Goal: Task Accomplishment & Management: Use online tool/utility

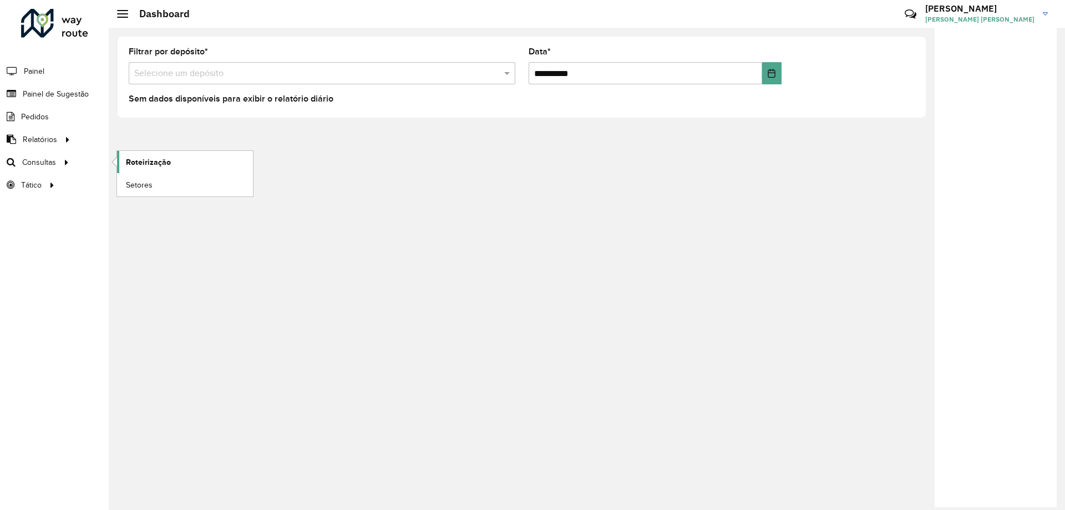
click at [131, 162] on span "Roteirização" at bounding box center [148, 162] width 45 height 12
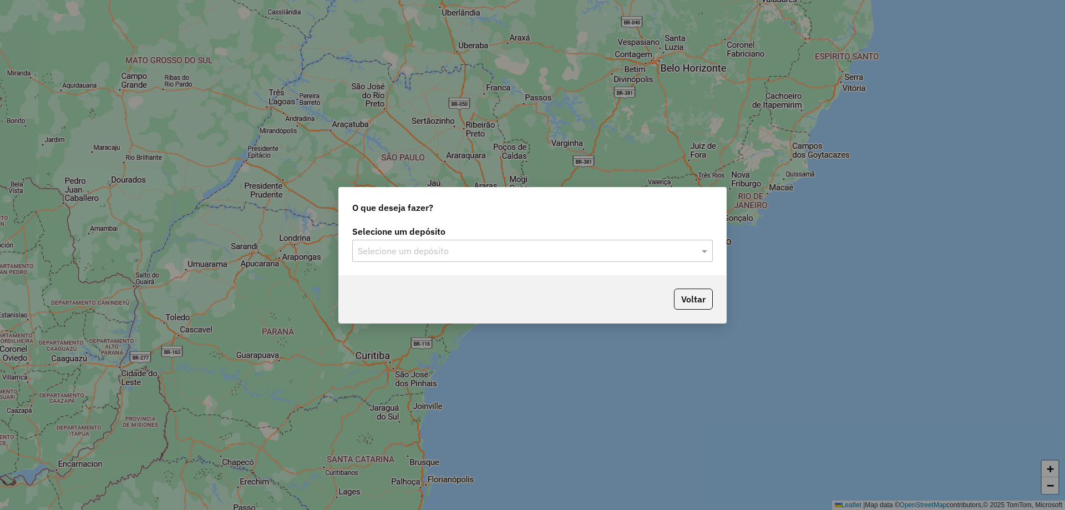
click at [475, 228] on label "Selecione um depósito" at bounding box center [532, 231] width 360 height 13
click at [479, 245] on input "text" at bounding box center [521, 251] width 327 height 13
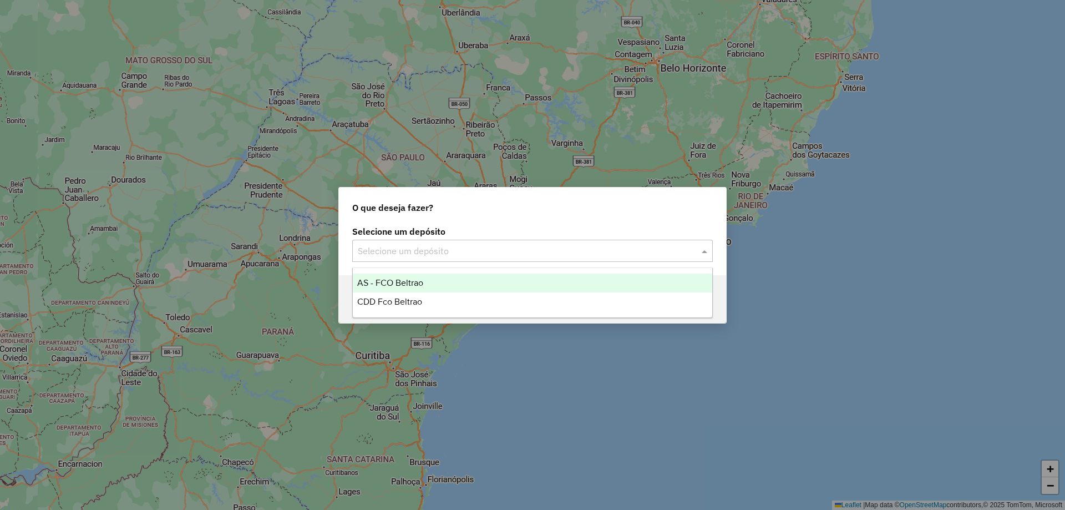
click at [430, 294] on div "CDD Fco Beltrao" at bounding box center [532, 301] width 359 height 19
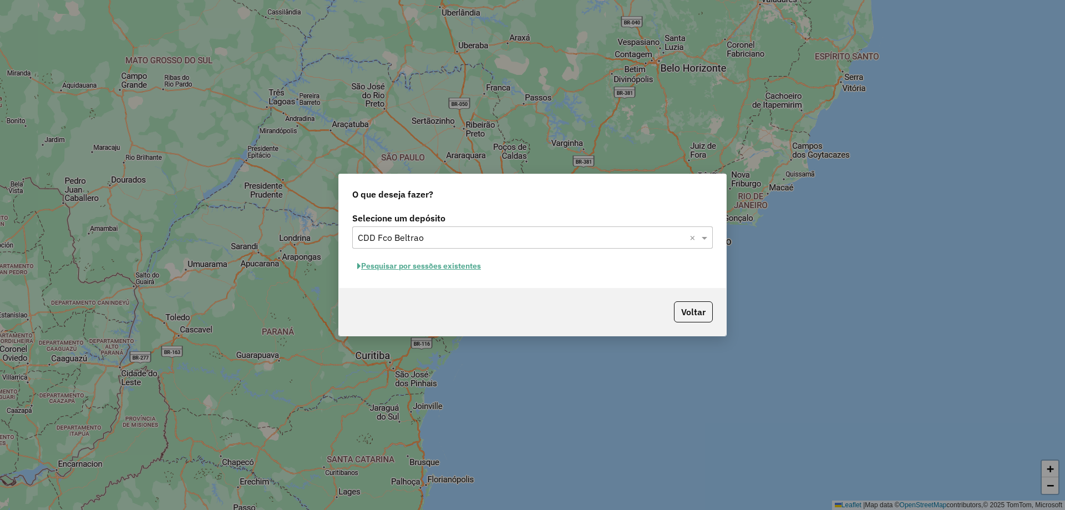
click at [457, 263] on button "Pesquisar por sessões existentes" at bounding box center [419, 265] width 134 height 17
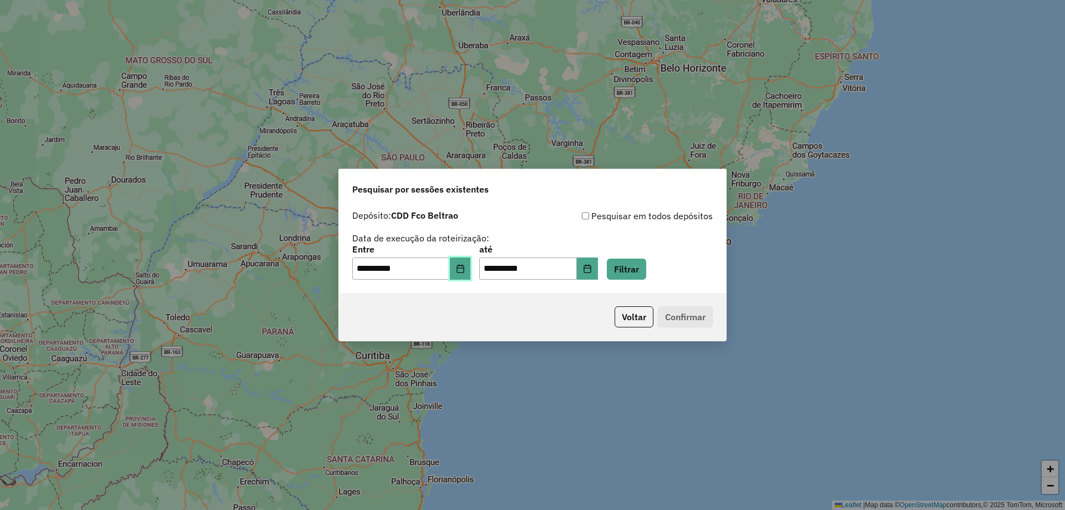
click at [465, 266] on icon "Choose Date" at bounding box center [460, 268] width 9 height 9
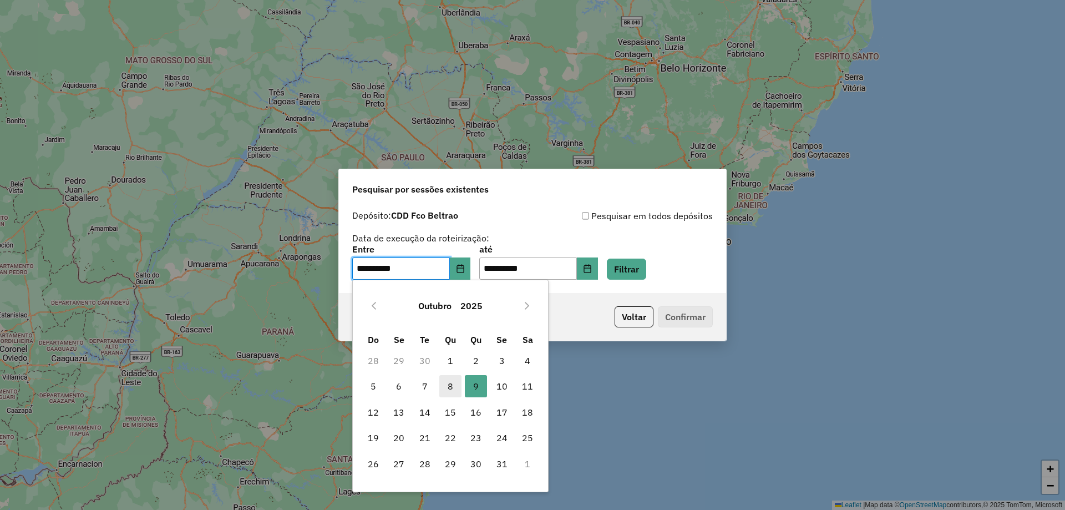
click at [454, 383] on span "8" at bounding box center [450, 386] width 22 height 22
type input "**********"
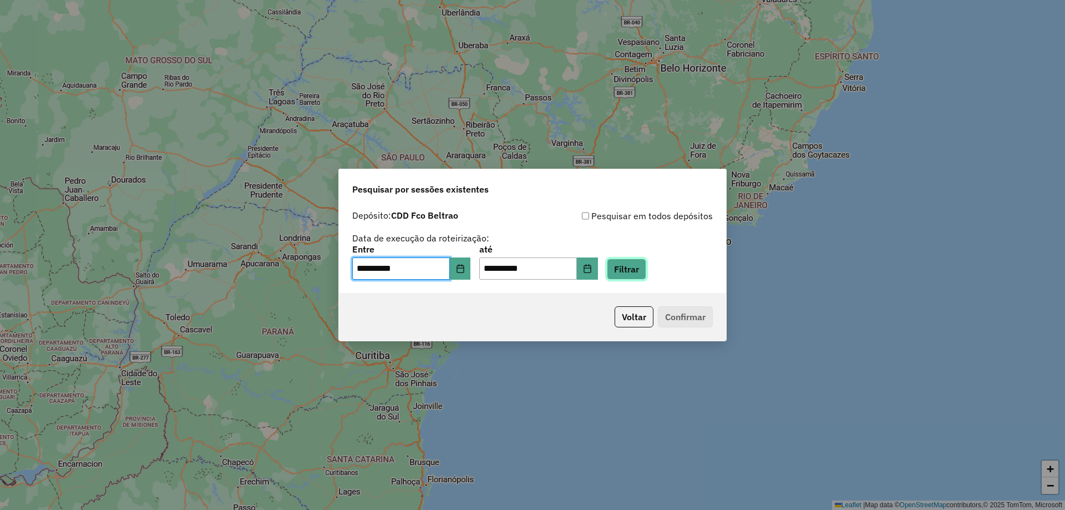
click at [645, 267] on button "Filtrar" at bounding box center [626, 268] width 39 height 21
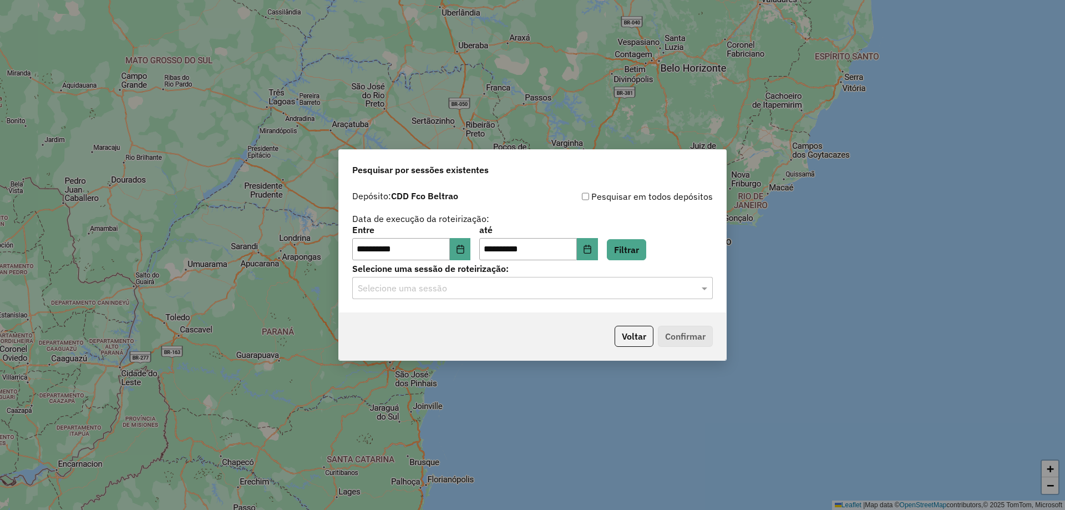
click at [473, 291] on input "text" at bounding box center [521, 288] width 327 height 13
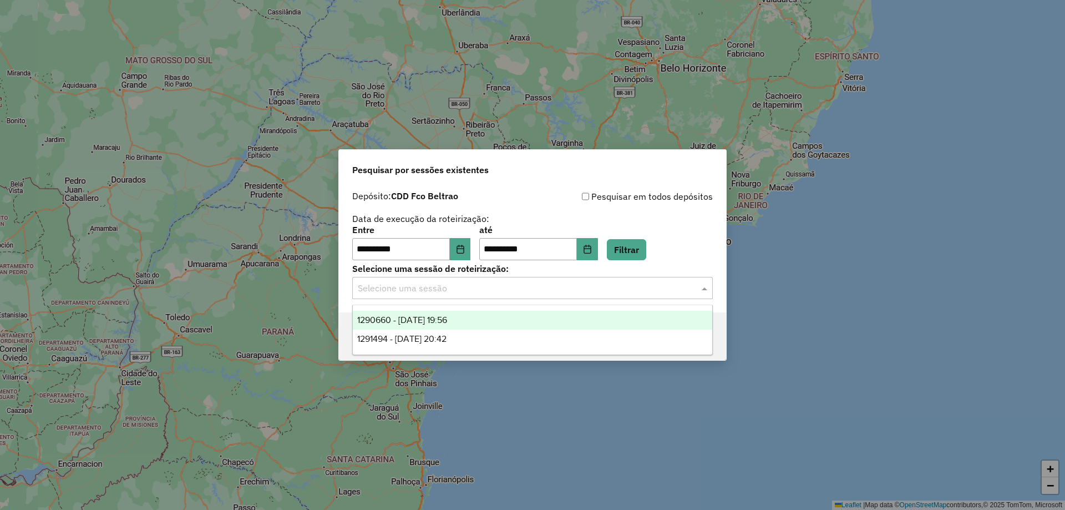
click at [433, 315] on span "1290660 - 08/10/2025 19:56" at bounding box center [402, 319] width 90 height 9
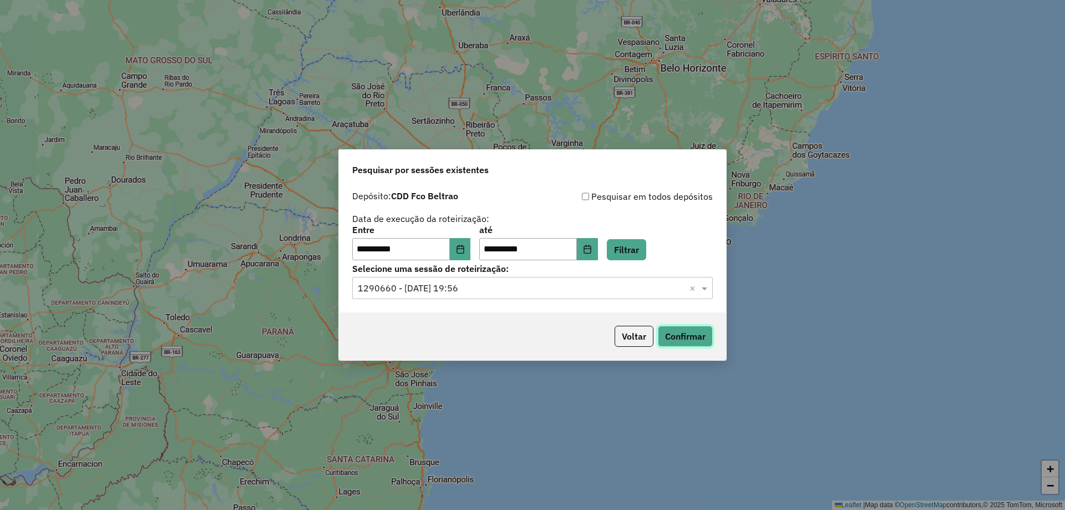
click at [688, 328] on button "Confirmar" at bounding box center [685, 335] width 55 height 21
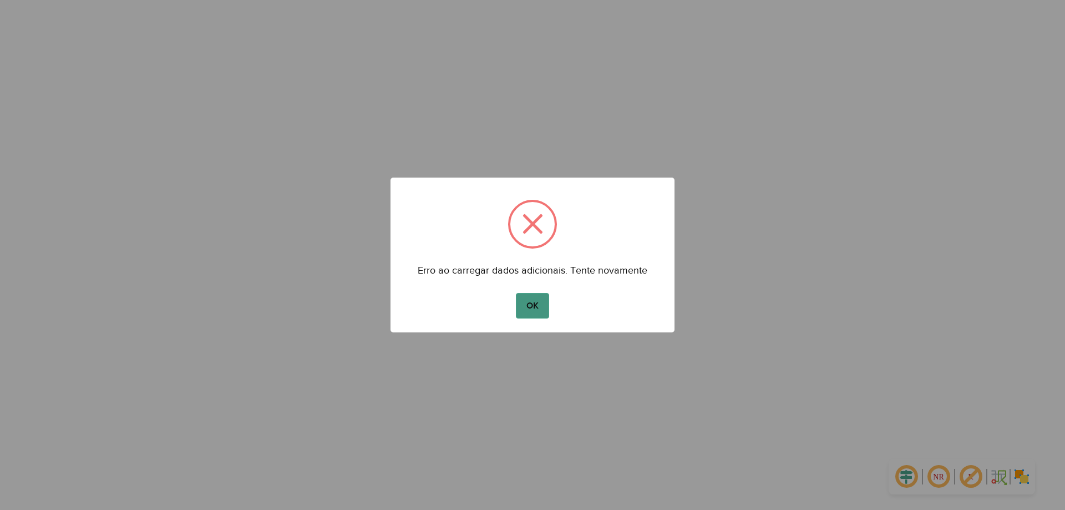
click at [539, 308] on button "OK" at bounding box center [532, 306] width 33 height 26
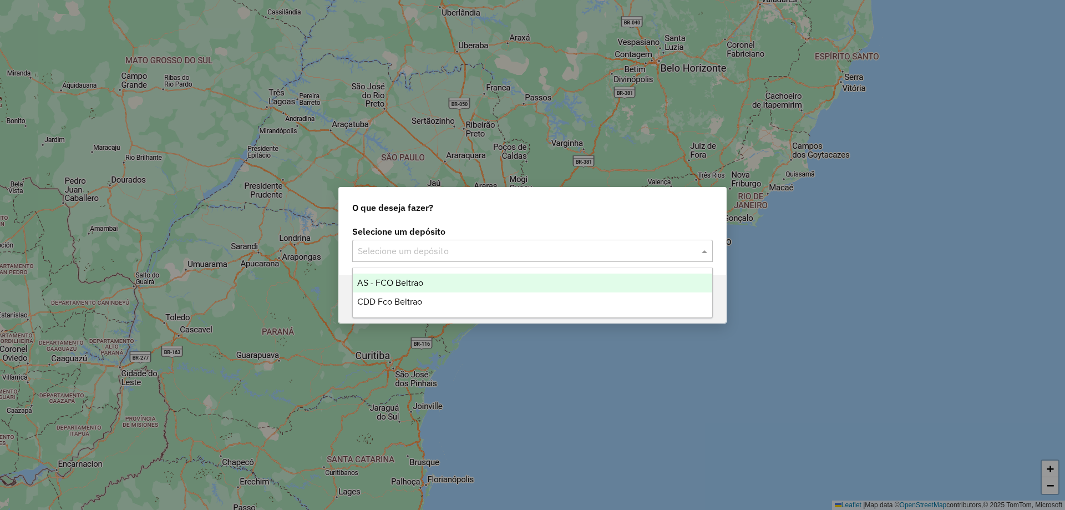
click at [461, 251] on input "text" at bounding box center [521, 251] width 327 height 13
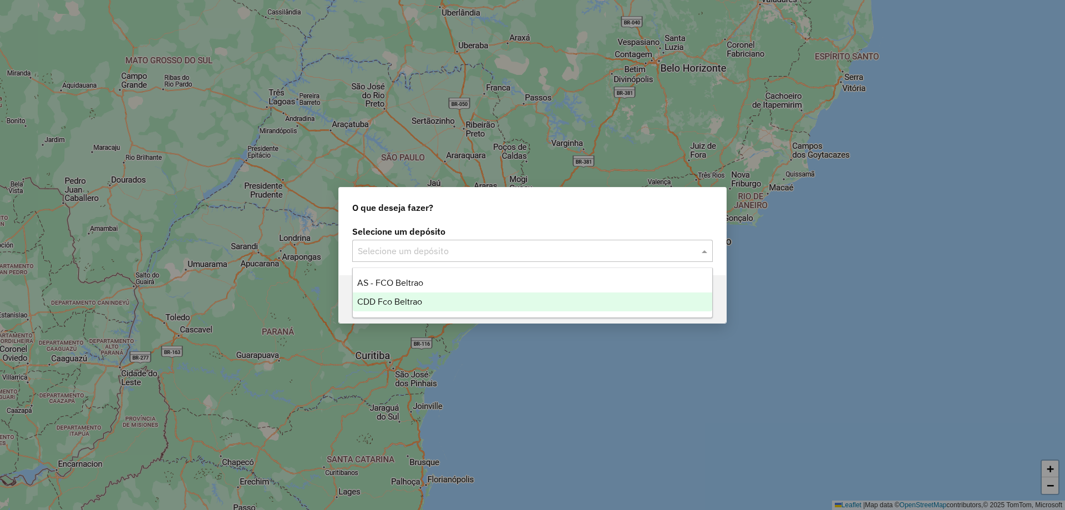
click at [434, 299] on div "CDD Fco Beltrao" at bounding box center [532, 301] width 359 height 19
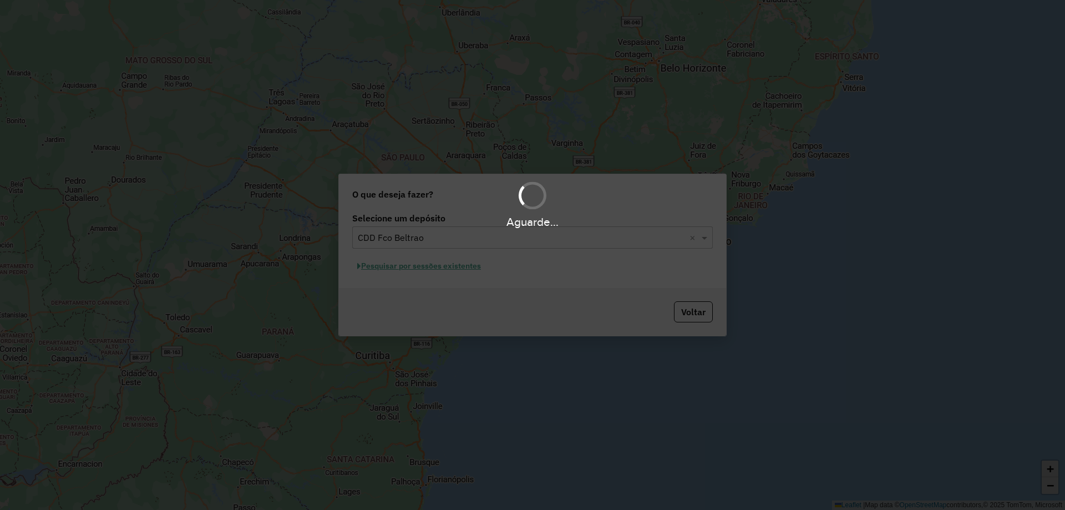
click at [441, 264] on div "Aguarde..." at bounding box center [532, 255] width 1065 height 510
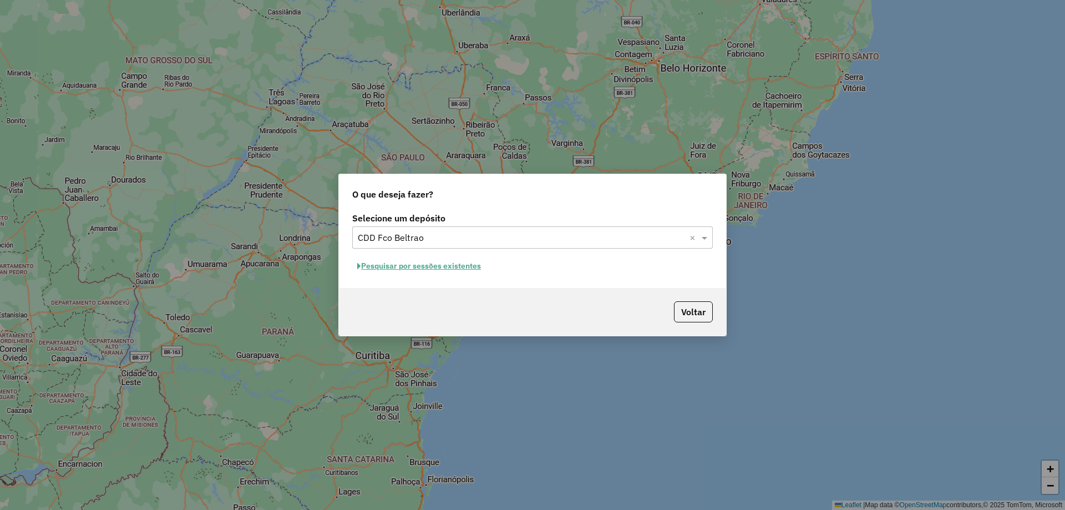
click at [419, 262] on button "Pesquisar por sessões existentes" at bounding box center [419, 265] width 134 height 17
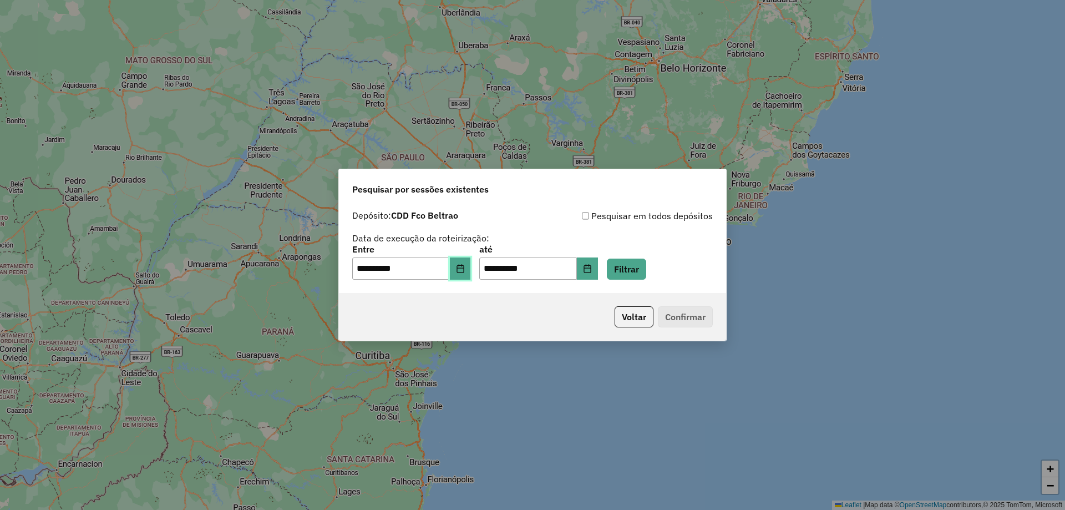
click at [465, 269] on icon "Choose Date" at bounding box center [460, 268] width 9 height 9
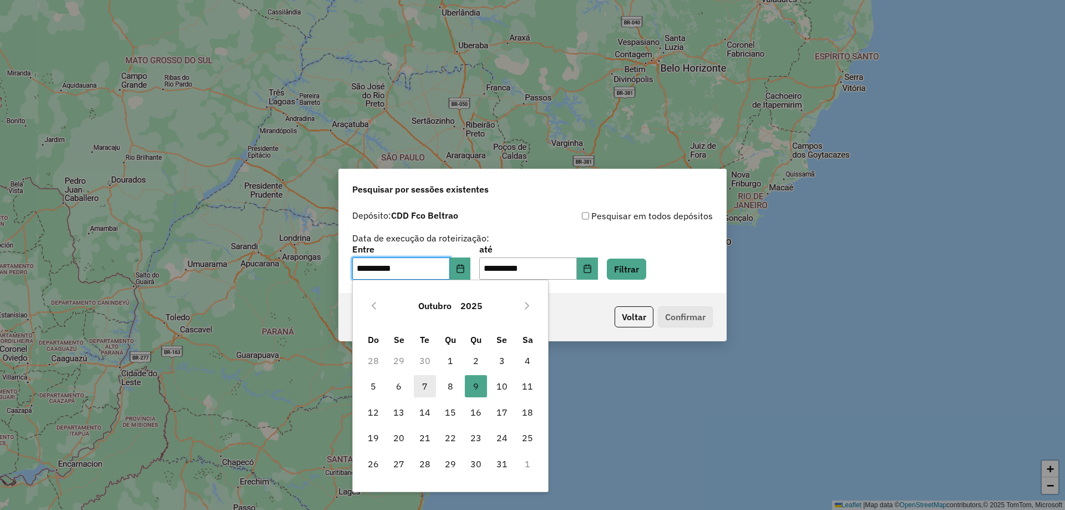
click at [426, 385] on span "7" at bounding box center [425, 386] width 22 height 22
type input "**********"
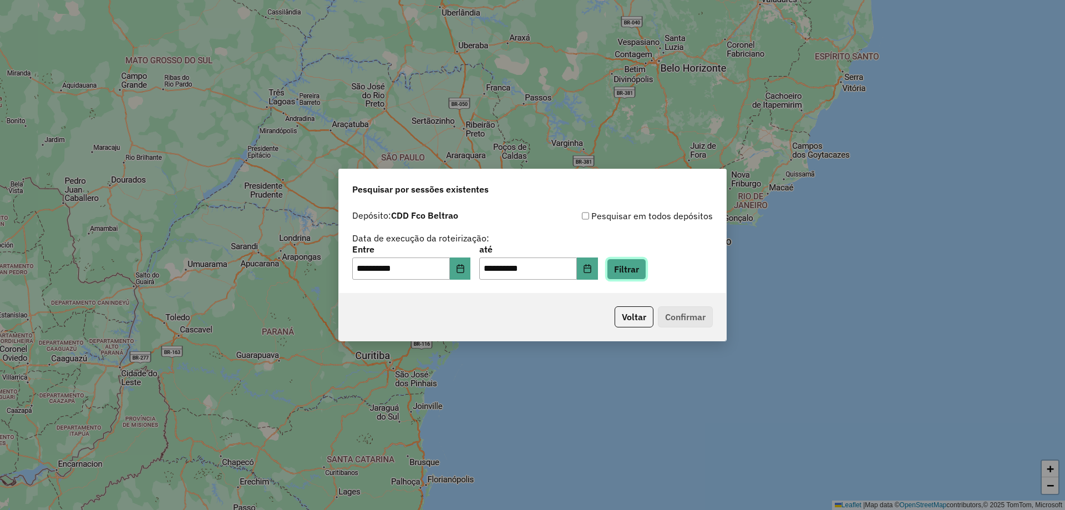
click at [644, 274] on button "Filtrar" at bounding box center [626, 268] width 39 height 21
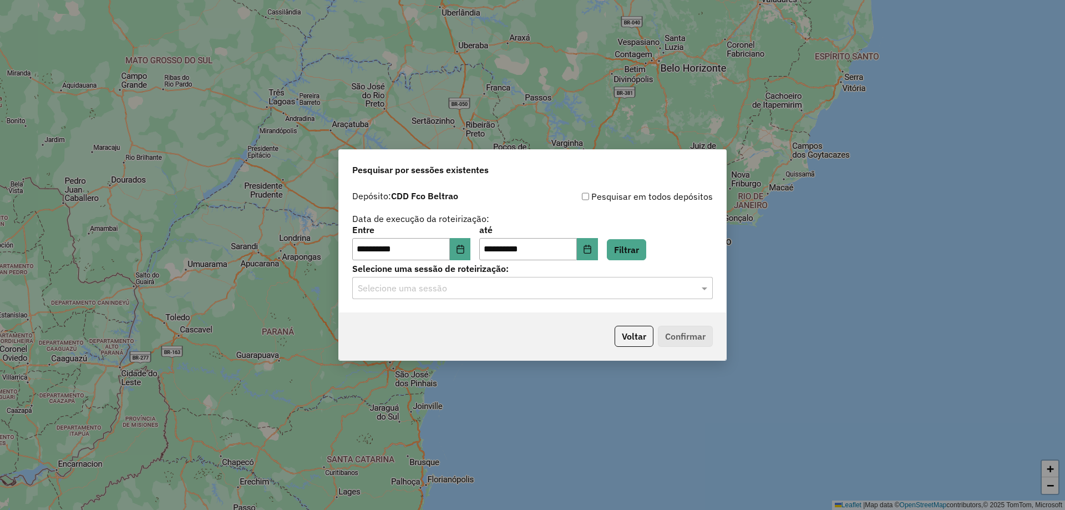
click at [458, 286] on input "text" at bounding box center [521, 288] width 327 height 13
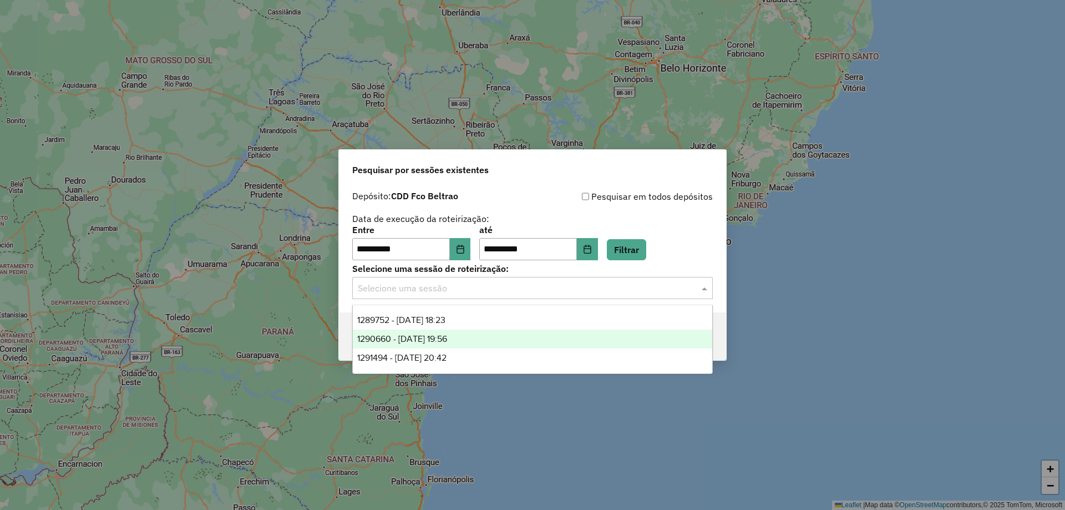
click at [442, 334] on span "1290660 - 08/10/2025 19:56" at bounding box center [402, 338] width 90 height 9
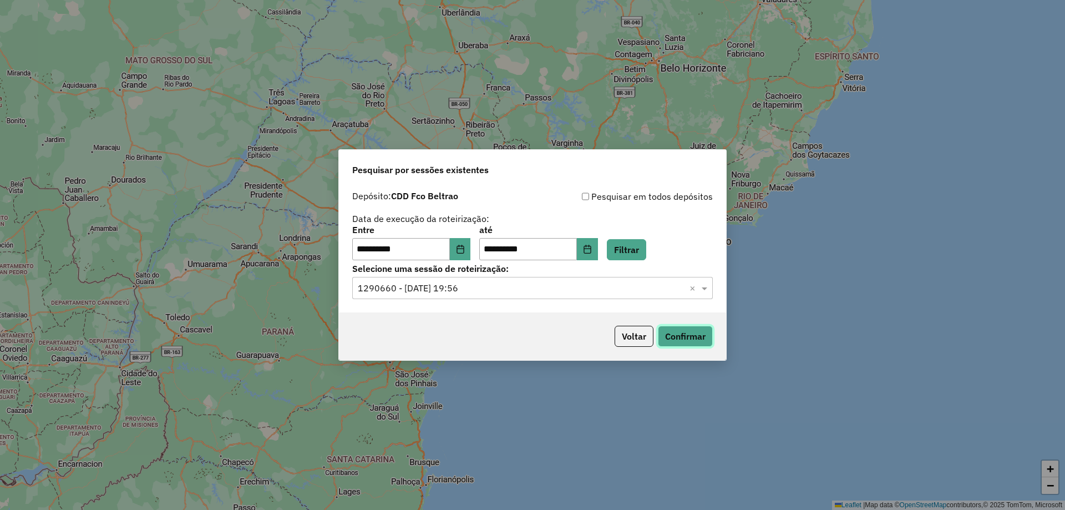
click at [702, 333] on button "Confirmar" at bounding box center [685, 335] width 55 height 21
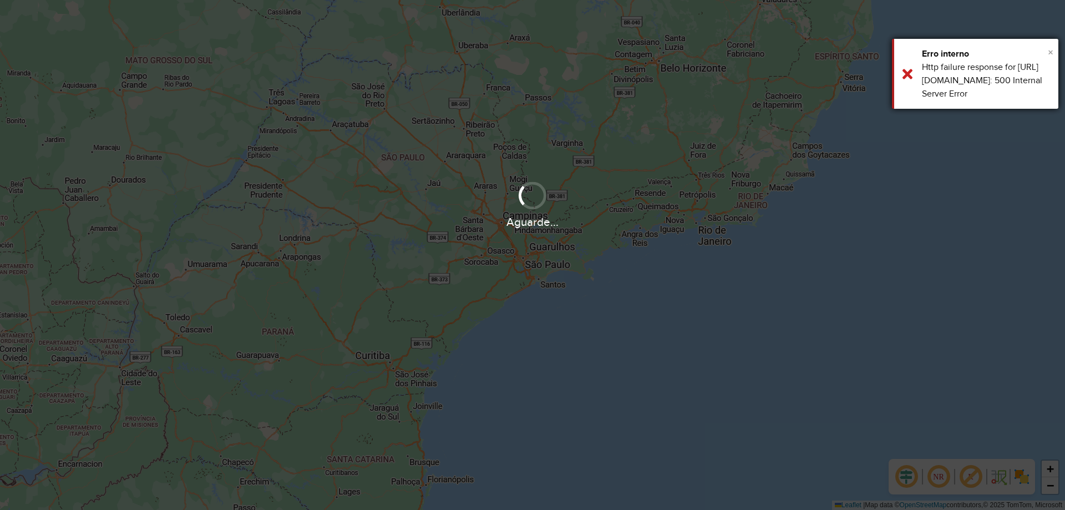
click at [1047, 52] on span "×" at bounding box center [1050, 52] width 6 height 12
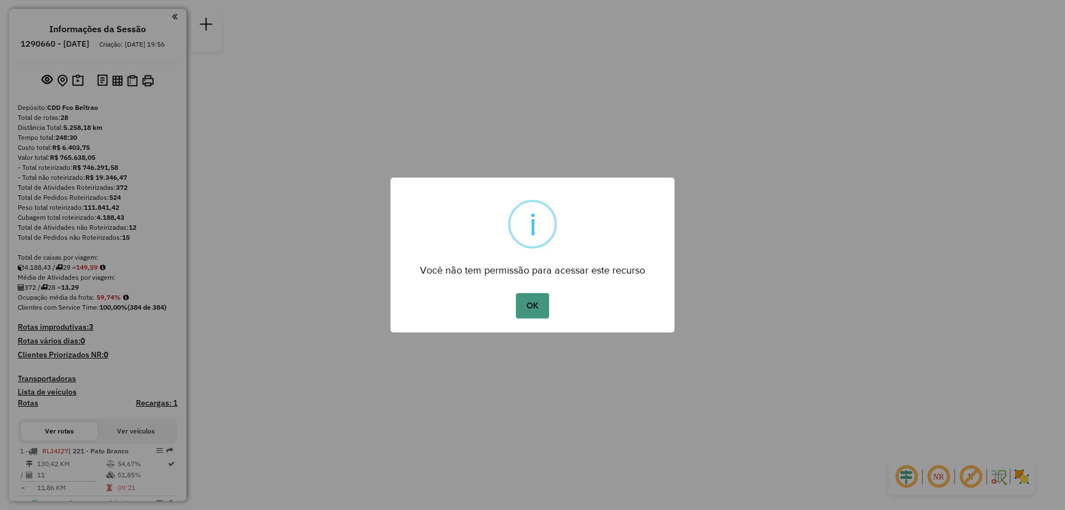
click at [537, 301] on button "OK" at bounding box center [532, 306] width 33 height 26
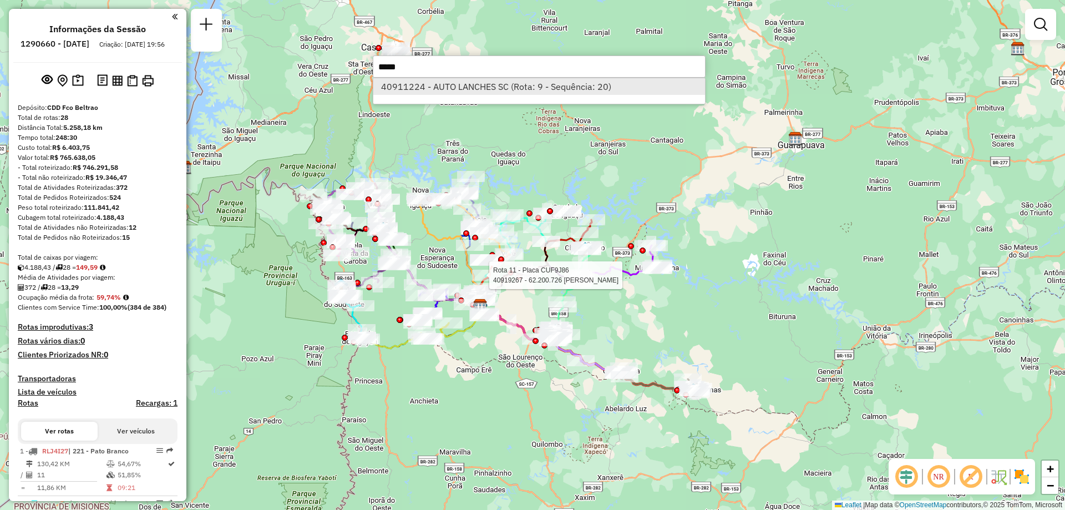
type input "*****"
click at [462, 89] on li "40911224 - AUTO LANCHES SC (Rota: 9 - Sequência: 20)" at bounding box center [539, 86] width 332 height 17
select select "**********"
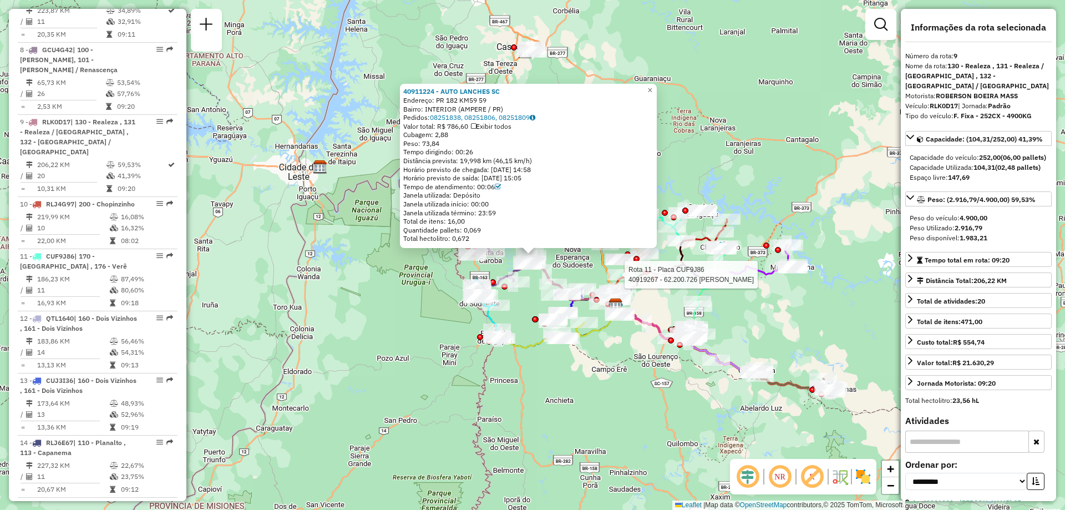
scroll to position [961, 0]
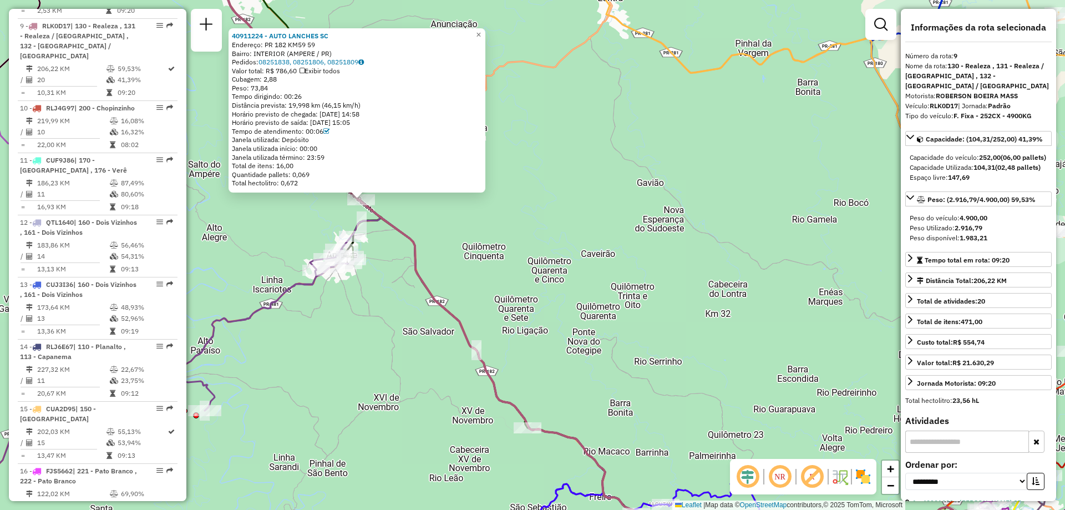
click at [388, 223] on icon at bounding box center [676, 372] width 668 height 378
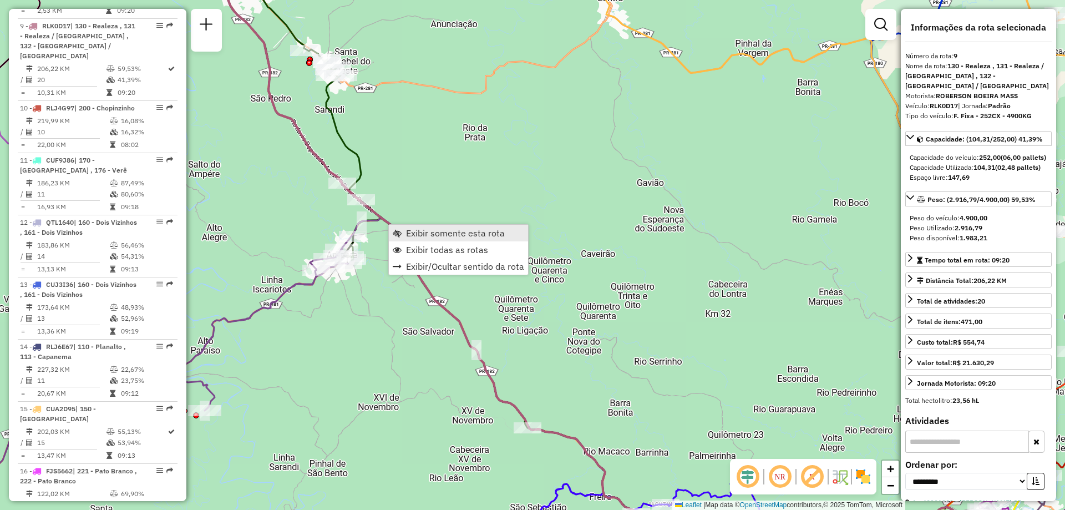
click at [429, 235] on span "Exibir somente esta rota" at bounding box center [455, 232] width 99 height 9
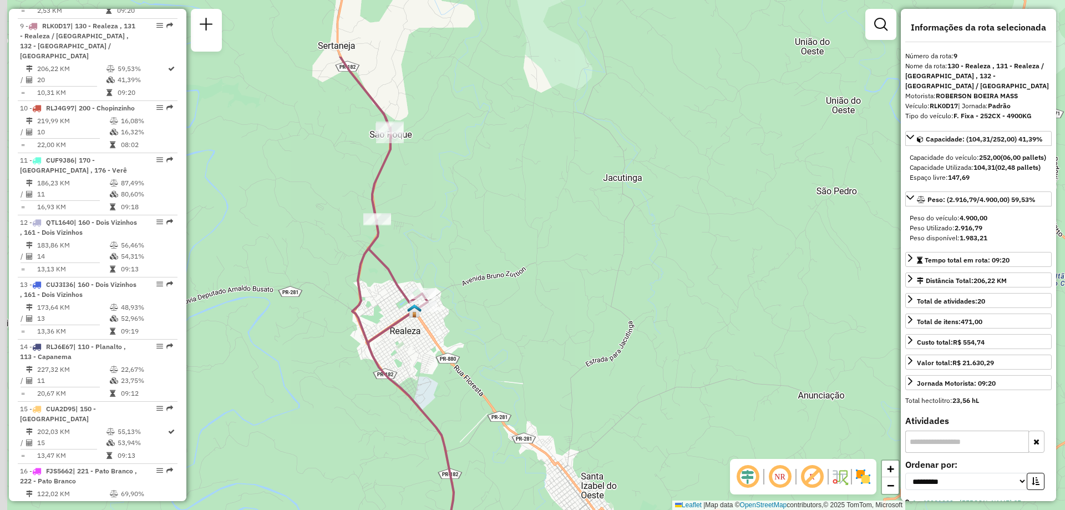
drag, startPoint x: 362, startPoint y: 236, endPoint x: 472, endPoint y: 342, distance: 152.6
click at [474, 348] on div "Janela de atendimento Grade de atendimento Capacidade Transportadoras Veículos …" at bounding box center [532, 255] width 1065 height 510
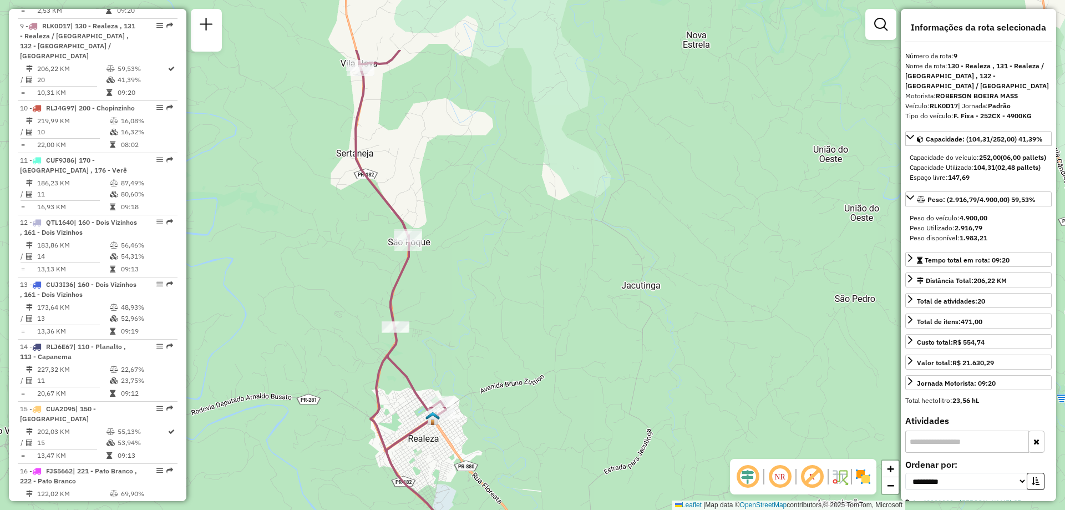
drag, startPoint x: 486, startPoint y: 199, endPoint x: 515, endPoint y: 352, distance: 155.3
click at [518, 352] on div "Janela de atendimento Grade de atendimento Capacidade Transportadoras Veículos …" at bounding box center [532, 255] width 1065 height 510
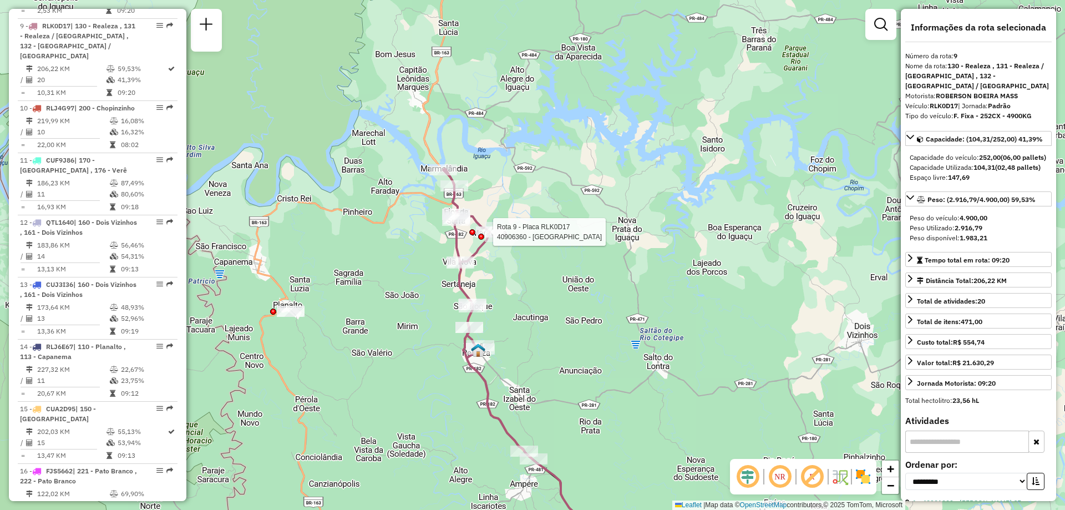
drag, startPoint x: 489, startPoint y: 188, endPoint x: 494, endPoint y: 243, distance: 55.7
click at [494, 242] on div at bounding box center [490, 232] width 10 height 20
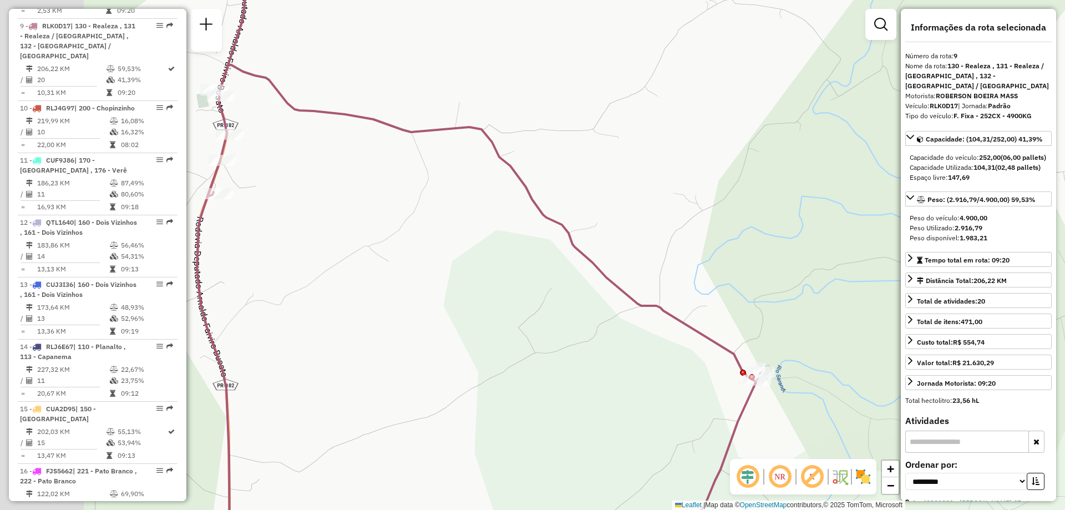
drag, startPoint x: 435, startPoint y: 191, endPoint x: 544, endPoint y: 190, distance: 109.2
click at [544, 190] on div "Janela de atendimento Grade de atendimento Capacidade Transportadoras Veículos …" at bounding box center [532, 255] width 1065 height 510
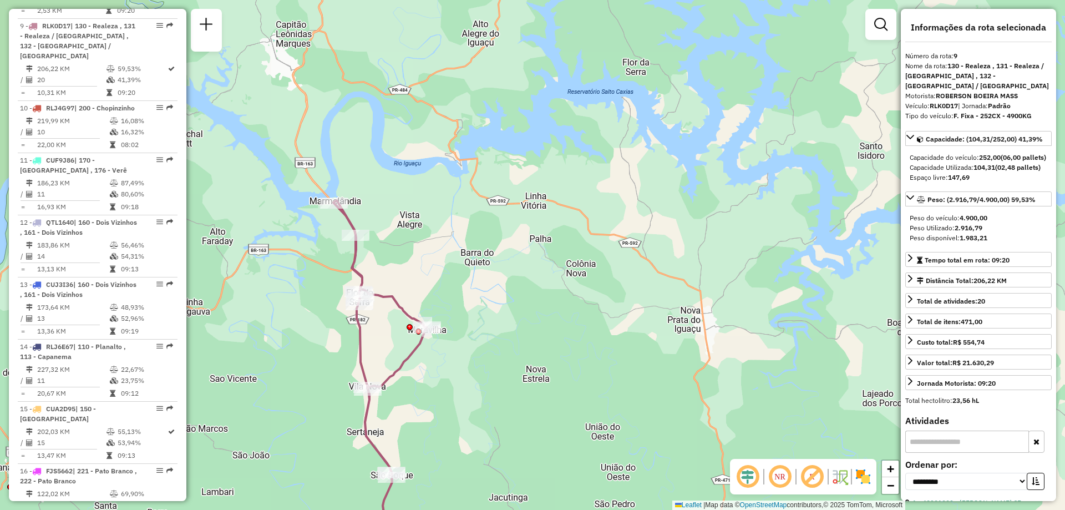
drag, startPoint x: 355, startPoint y: 296, endPoint x: 407, endPoint y: 319, distance: 57.1
click at [407, 319] on icon at bounding box center [379, 391] width 93 height 383
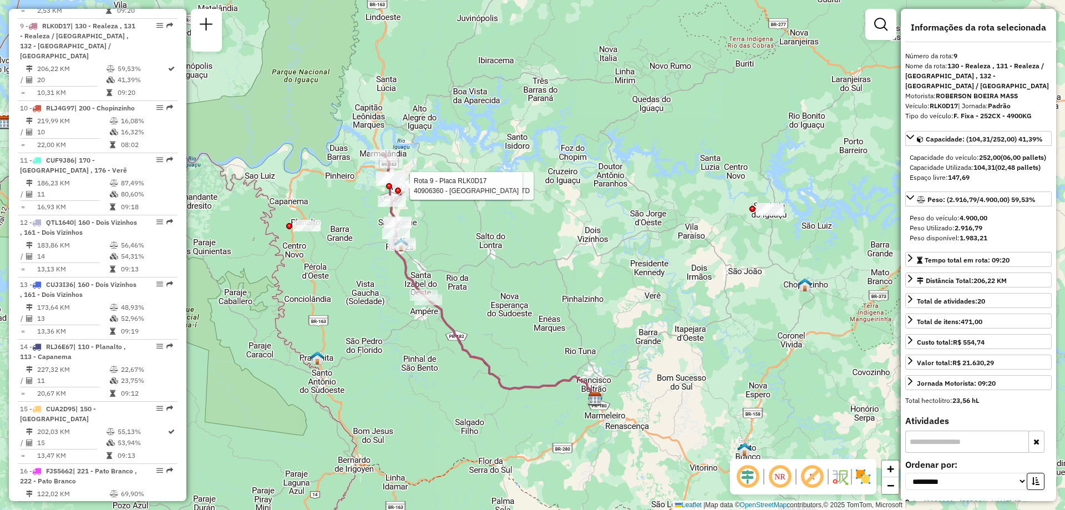
drag, startPoint x: 423, startPoint y: 379, endPoint x: 416, endPoint y: 318, distance: 61.3
click at [418, 322] on div "Rota 9 - Placa RLK0D17 40914976 - HS STEIN MERCADO LTD Rota 9 - Placa RLK0D17 4…" at bounding box center [532, 255] width 1065 height 510
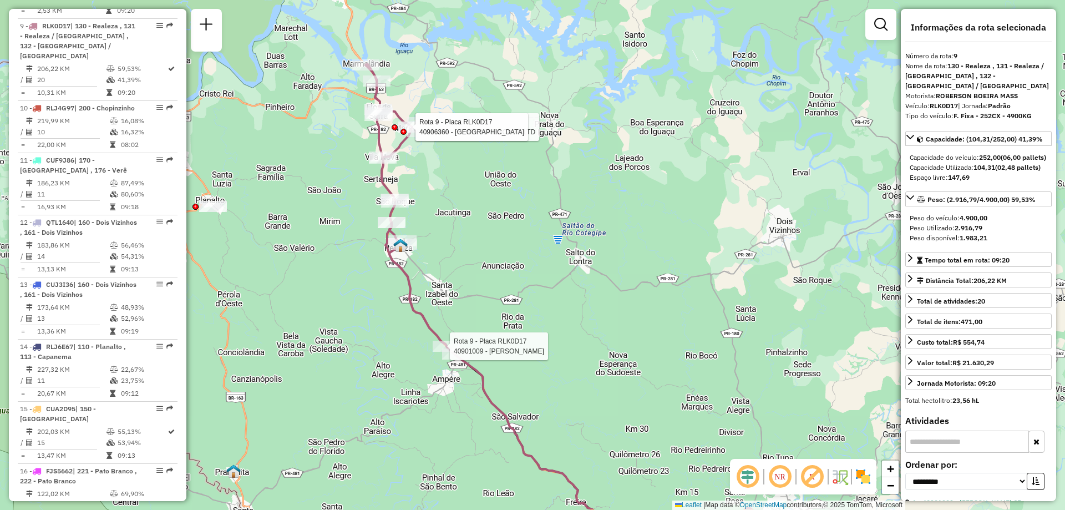
drag, startPoint x: 493, startPoint y: 297, endPoint x: 490, endPoint y: 255, distance: 42.8
click at [490, 255] on div "Rota 9 - Placa RLK0D17 40914976 - HS STEIN MERCADO LTD Rota 9 - Placa RLK0D17 4…" at bounding box center [532, 255] width 1065 height 510
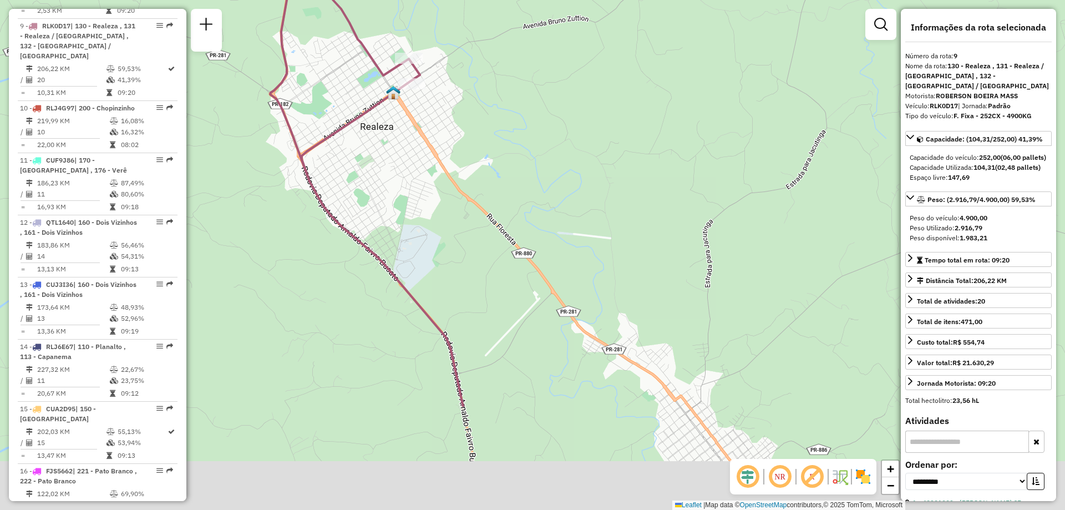
drag, startPoint x: 464, startPoint y: 261, endPoint x: 466, endPoint y: 153, distance: 108.1
click at [458, 73] on div "Rota 9 - Placa RLK0D17 40914976 - HS STEIN MERCADO LTD Rota 9 - Placa RLK0D17 4…" at bounding box center [532, 255] width 1065 height 510
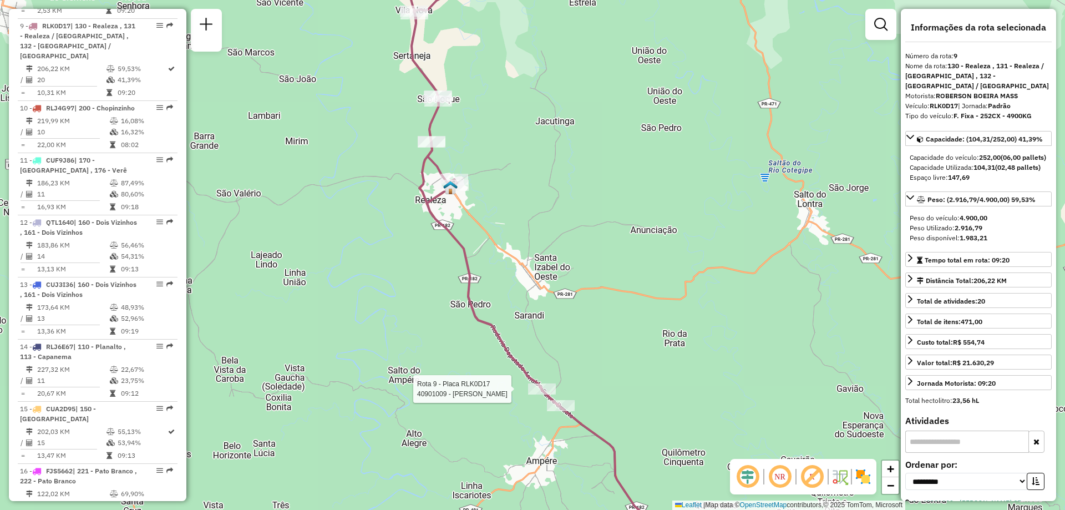
drag, startPoint x: 537, startPoint y: 336, endPoint x: 533, endPoint y: 322, distance: 14.9
click at [532, 324] on div "Rota 9 - Placa RLK0D17 40914976 - HS STEIN MERCADO LTD Rota 9 - Placa RLK0D17 4…" at bounding box center [532, 255] width 1065 height 510
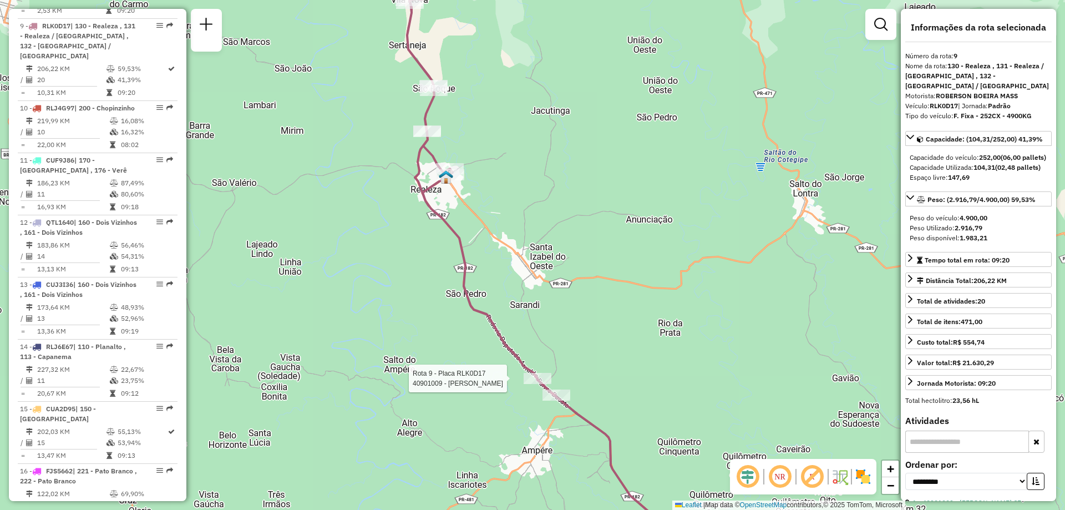
click at [550, 333] on div "Rota 9 - Placa RLK0D17 40914976 - HS STEIN MERCADO LTD Rota 9 - Placa RLK0D17 4…" at bounding box center [532, 255] width 1065 height 510
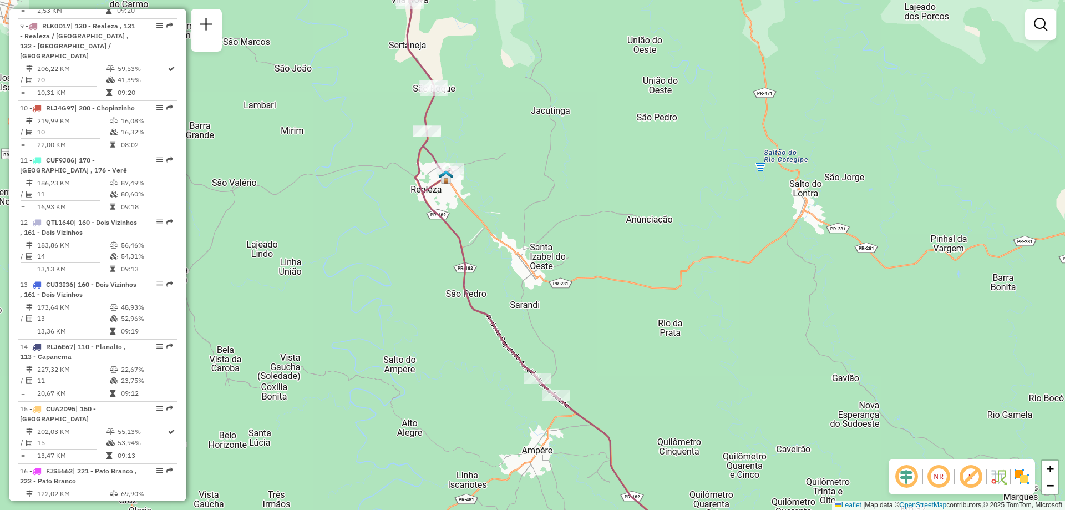
click at [536, 372] on icon at bounding box center [479, 172] width 153 height 446
select select "**********"
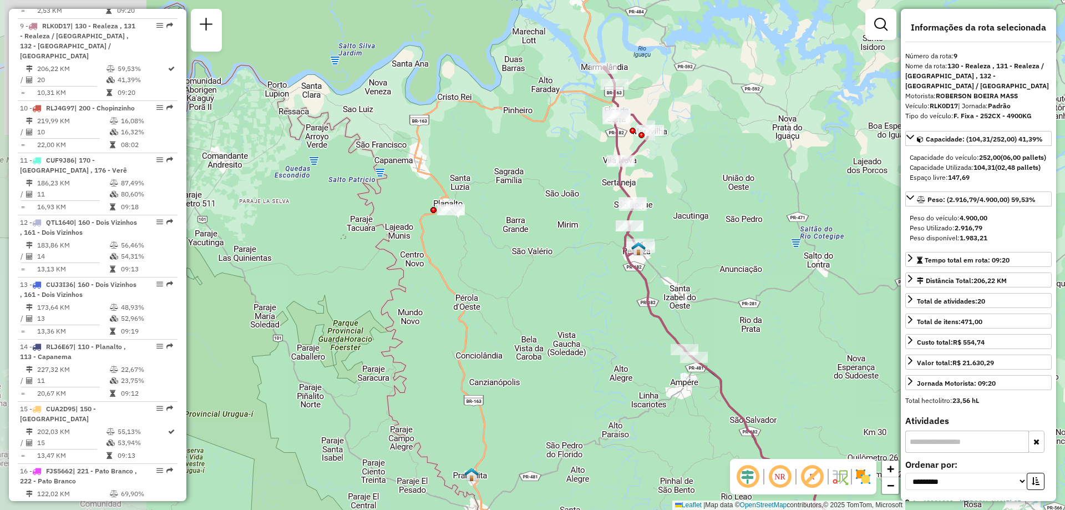
scroll to position [111, 0]
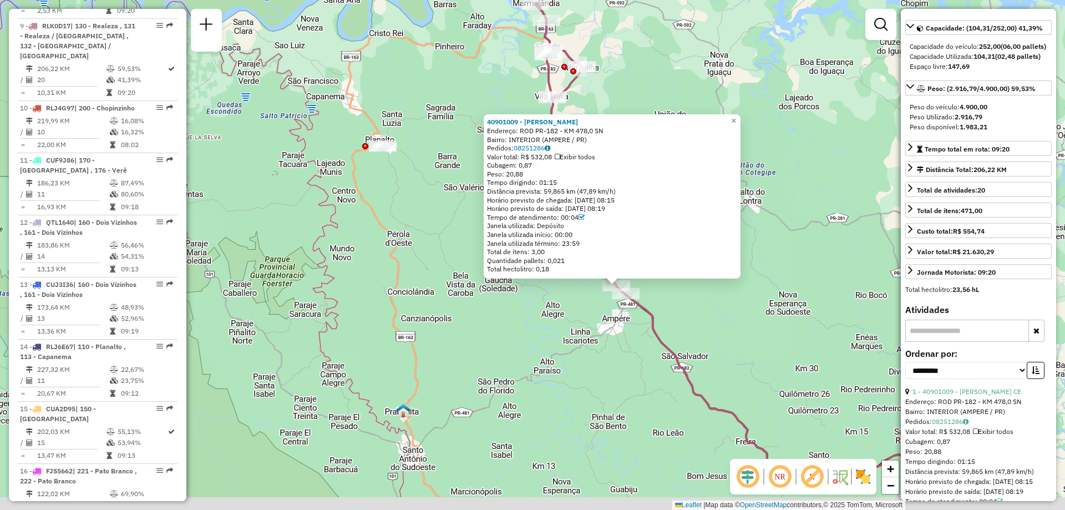
drag, startPoint x: 705, startPoint y: 388, endPoint x: 549, endPoint y: 247, distance: 210.0
click at [559, 273] on div "40901009 - [PERSON_NAME] CE Endereço: ROD PR-182 - KM 478,0 SN Bairro: INTERIOR…" at bounding box center [532, 255] width 1065 height 510
